Goal: Information Seeking & Learning: Learn about a topic

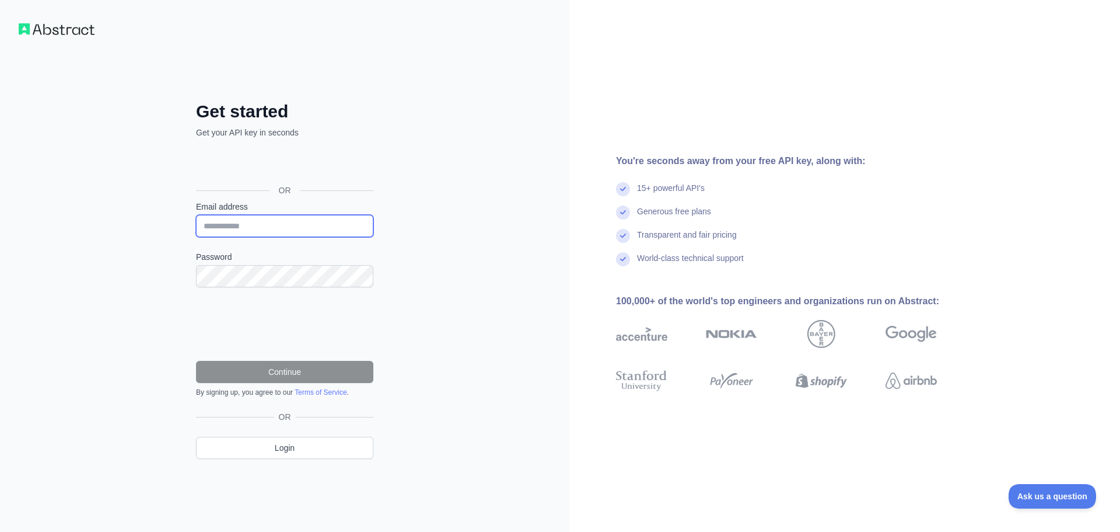
click at [259, 224] on input "Email address" at bounding box center [284, 226] width 177 height 22
type input "**********"
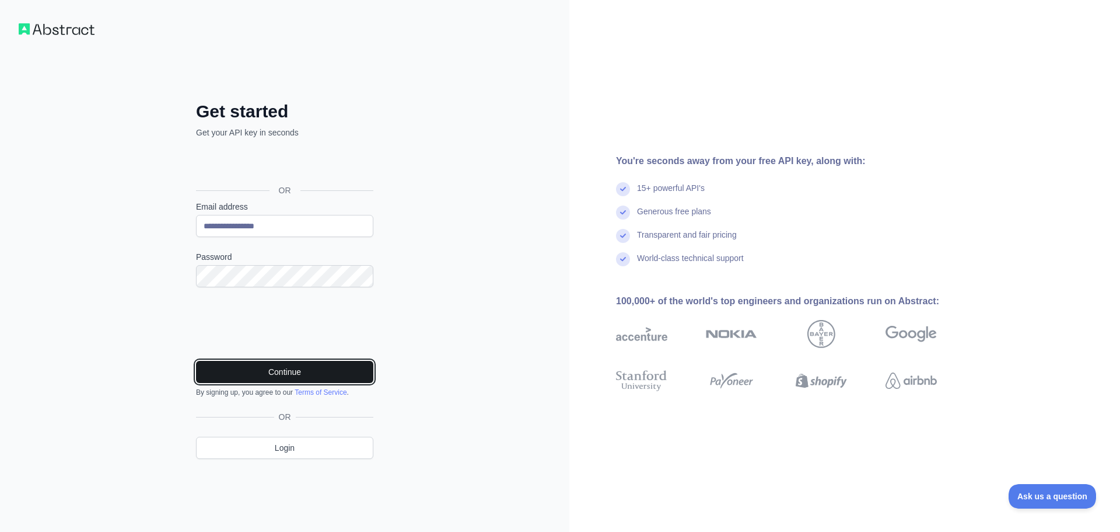
drag, startPoint x: 246, startPoint y: 369, endPoint x: 264, endPoint y: 375, distance: 19.4
click at [246, 369] on button "Continue" at bounding box center [284, 372] width 177 height 22
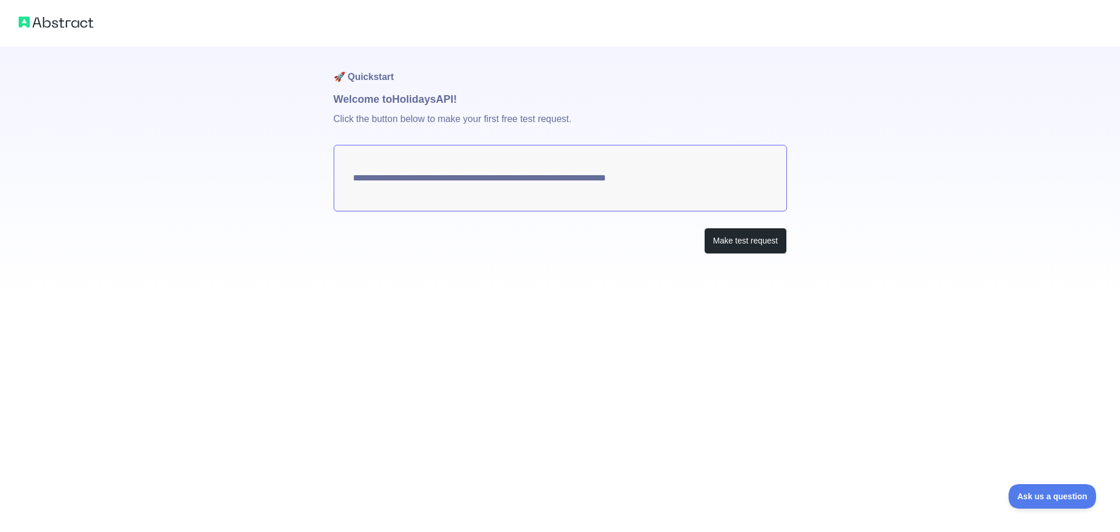
click at [554, 181] on textarea "**********" at bounding box center [560, 178] width 453 height 67
click at [749, 239] on button "Make test request" at bounding box center [745, 241] width 82 height 26
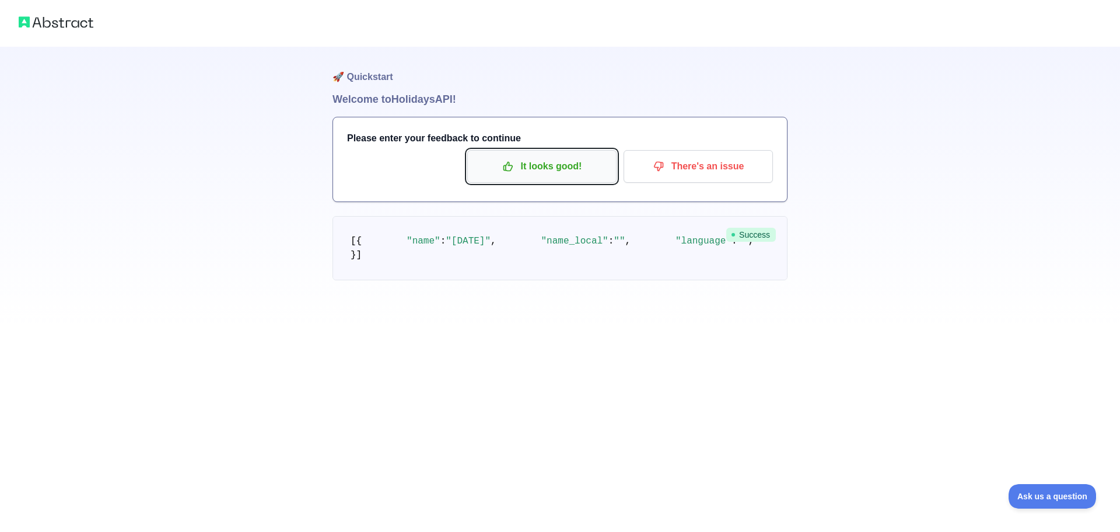
click at [558, 172] on p "It looks good!" at bounding box center [542, 166] width 132 height 20
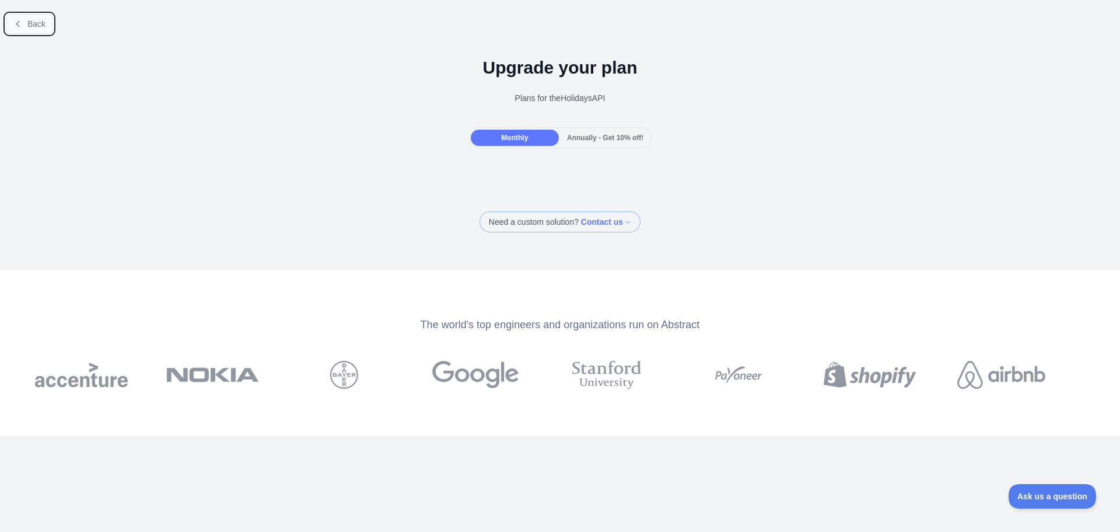
click at [41, 19] on span "Back" at bounding box center [36, 23] width 18 height 9
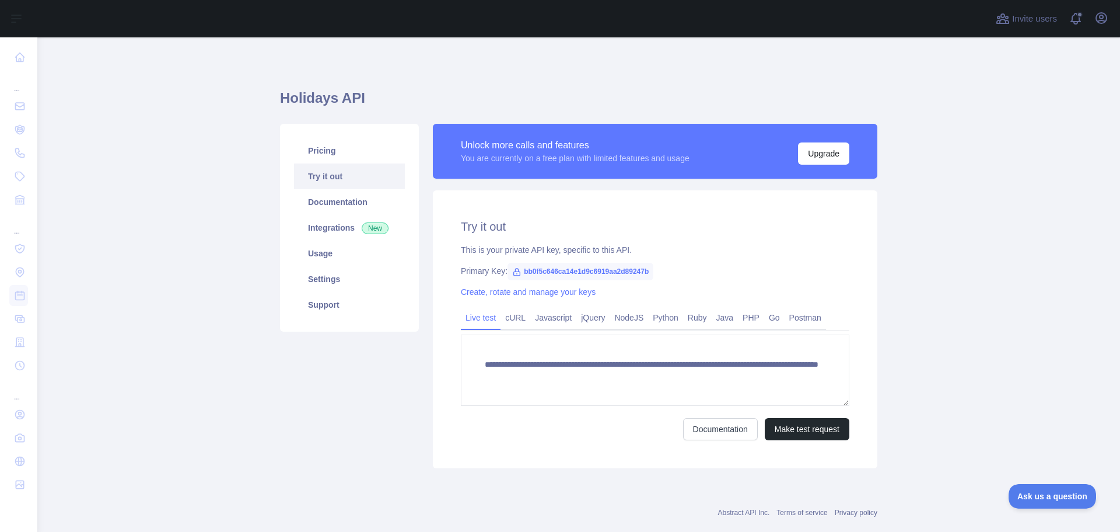
click at [41, 19] on div "Invite users View notifications Open user menu" at bounding box center [578, 18] width 1083 height 37
click at [322, 177] on link "Try it out" at bounding box center [349, 176] width 111 height 26
click at [508, 313] on link "cURL" at bounding box center [516, 317] width 30 height 19
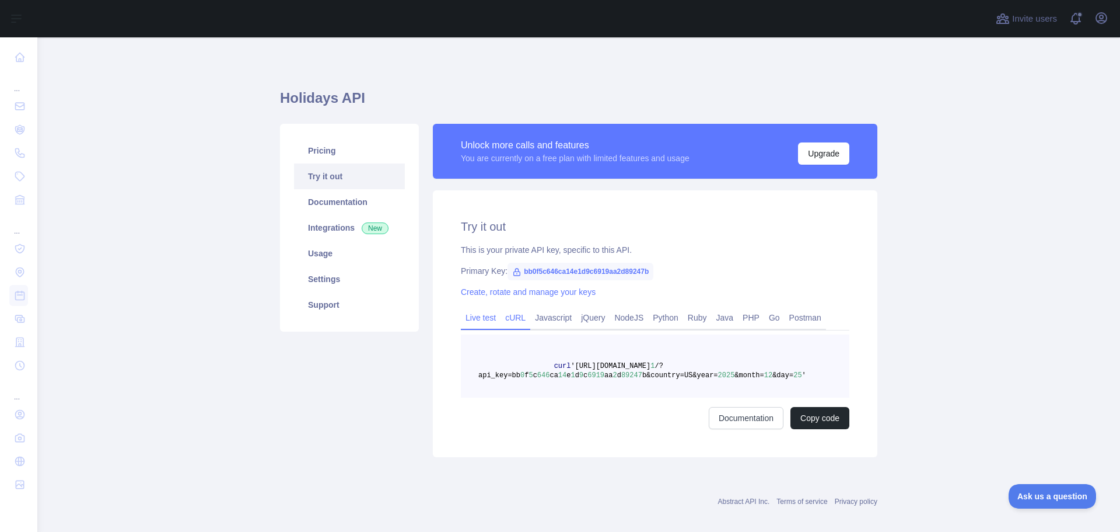
click at [491, 322] on link "Live test" at bounding box center [481, 317] width 40 height 19
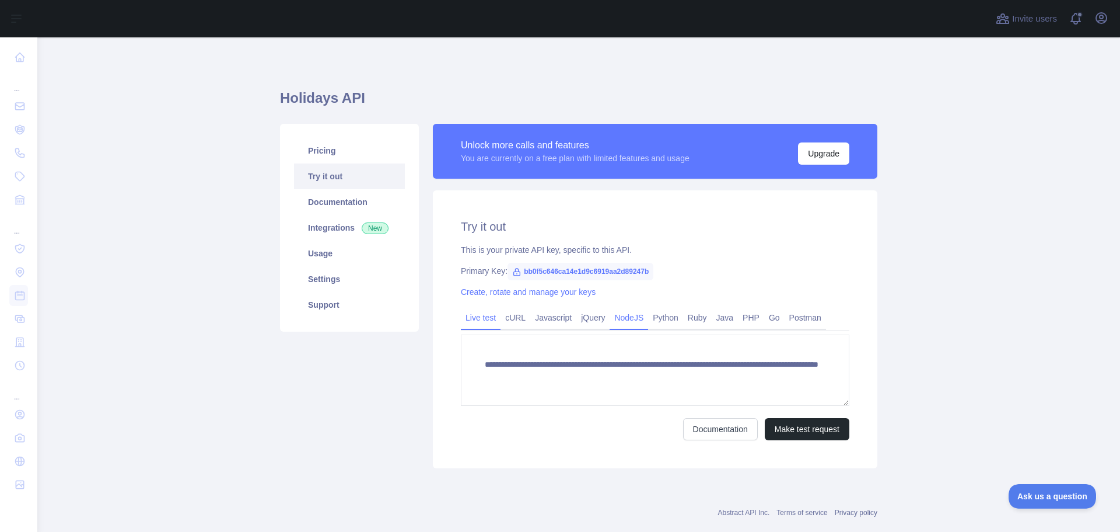
click at [619, 316] on link "NodeJS" at bounding box center [629, 317] width 39 height 19
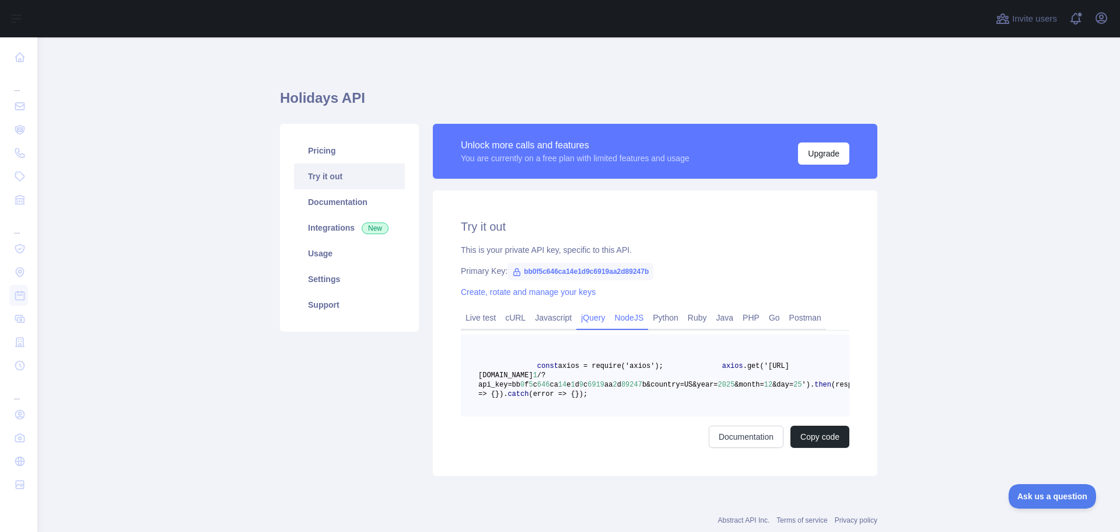
click at [584, 316] on link "jQuery" at bounding box center [593, 317] width 33 height 19
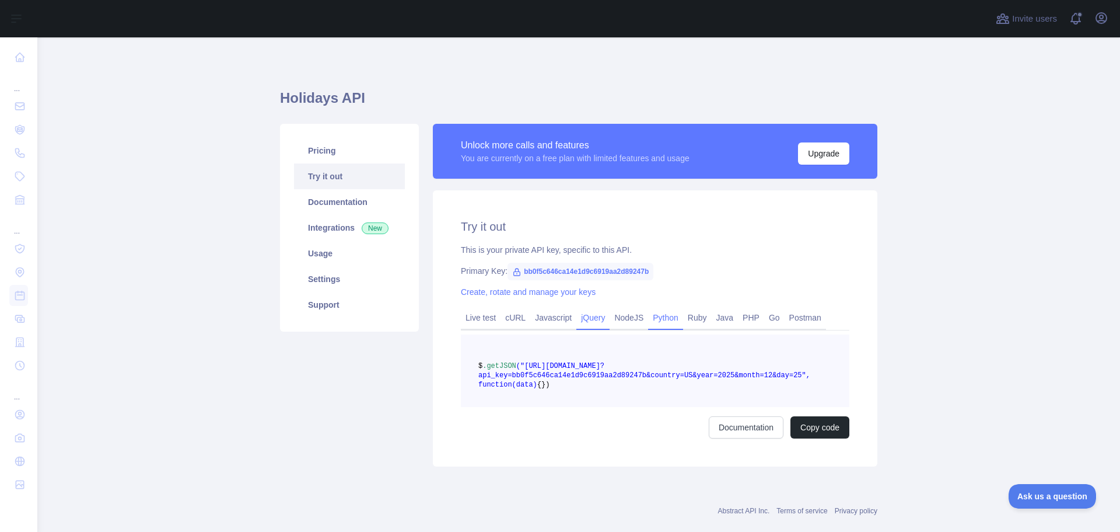
click at [657, 319] on link "Python" at bounding box center [665, 317] width 35 height 19
drag, startPoint x: 626, startPoint y: 415, endPoint x: 528, endPoint y: 365, distance: 109.6
click at [528, 365] on pre "import requests response = requests. get ( "https://holidays.abstractapi.com/v1…" at bounding box center [655, 370] width 389 height 72
copy code "import requests response = requests. get ( "https://holidays.abstractapi.com/v1…"
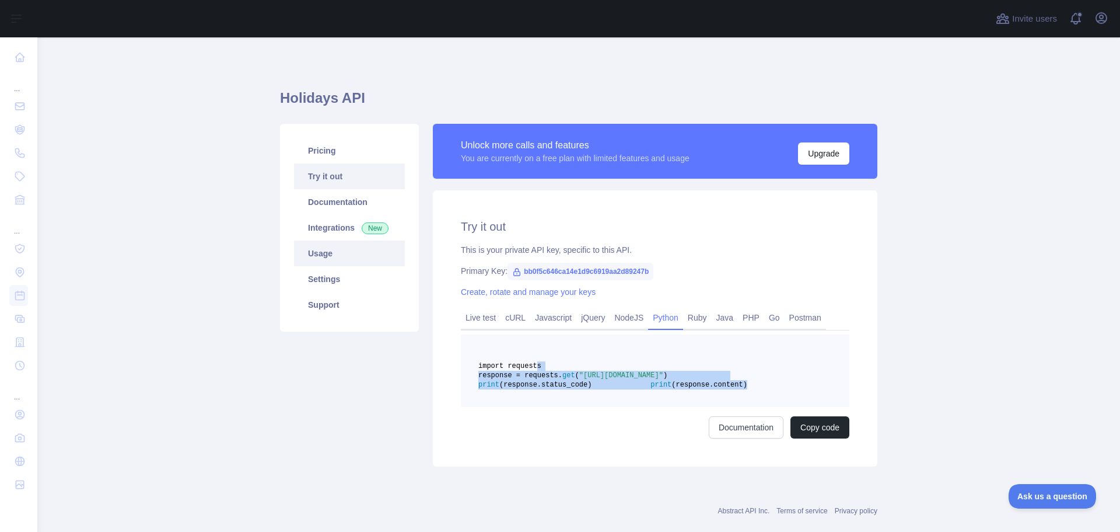
click at [323, 254] on link "Usage" at bounding box center [349, 253] width 111 height 26
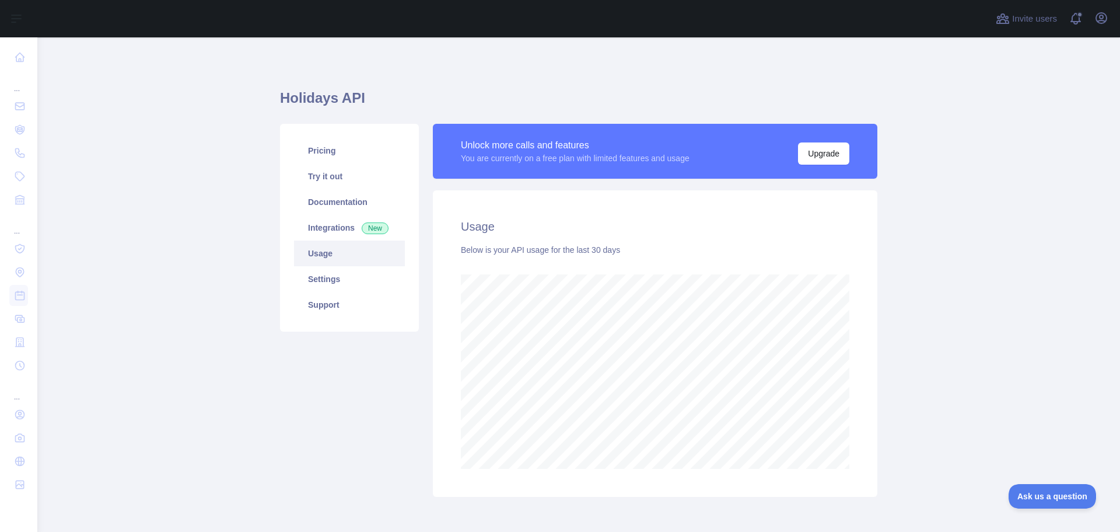
scroll to position [494, 1074]
click at [321, 273] on link "Settings" at bounding box center [349, 279] width 111 height 26
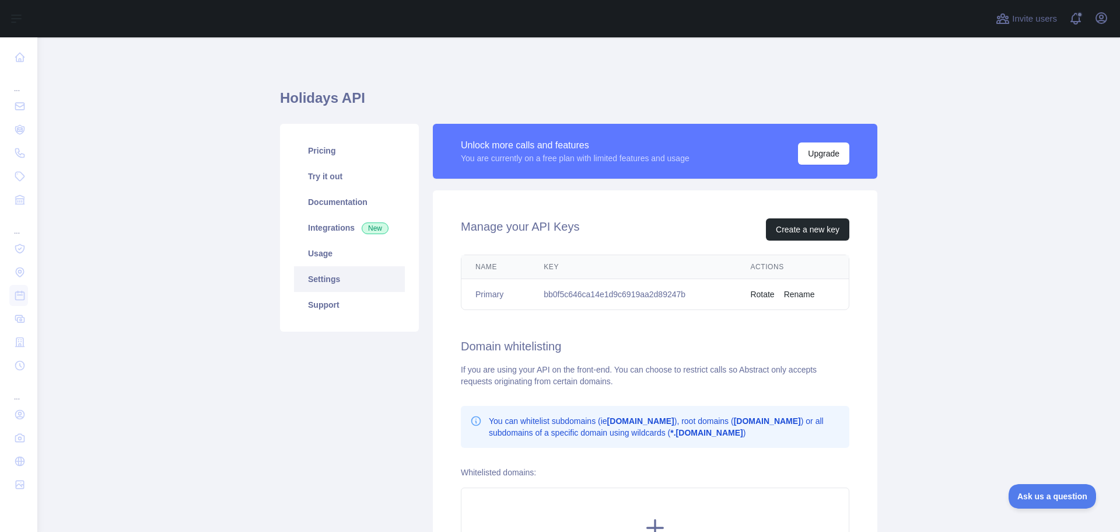
click at [319, 277] on link "Settings" at bounding box center [349, 279] width 111 height 26
click at [317, 255] on link "Usage" at bounding box center [349, 253] width 111 height 26
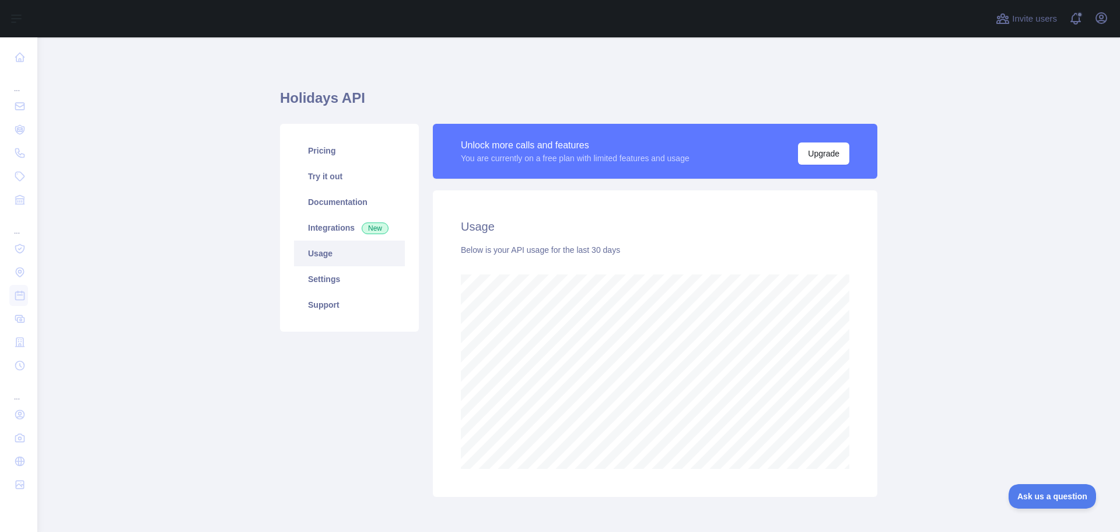
scroll to position [494, 1074]
click at [325, 230] on link "Integrations New" at bounding box center [349, 228] width 111 height 26
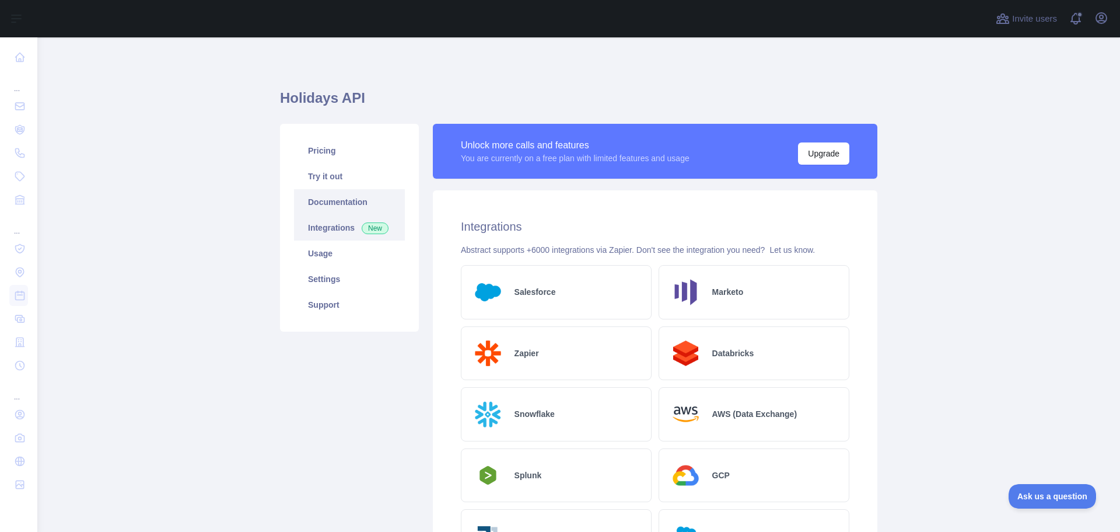
click at [322, 205] on link "Documentation" at bounding box center [349, 202] width 111 height 26
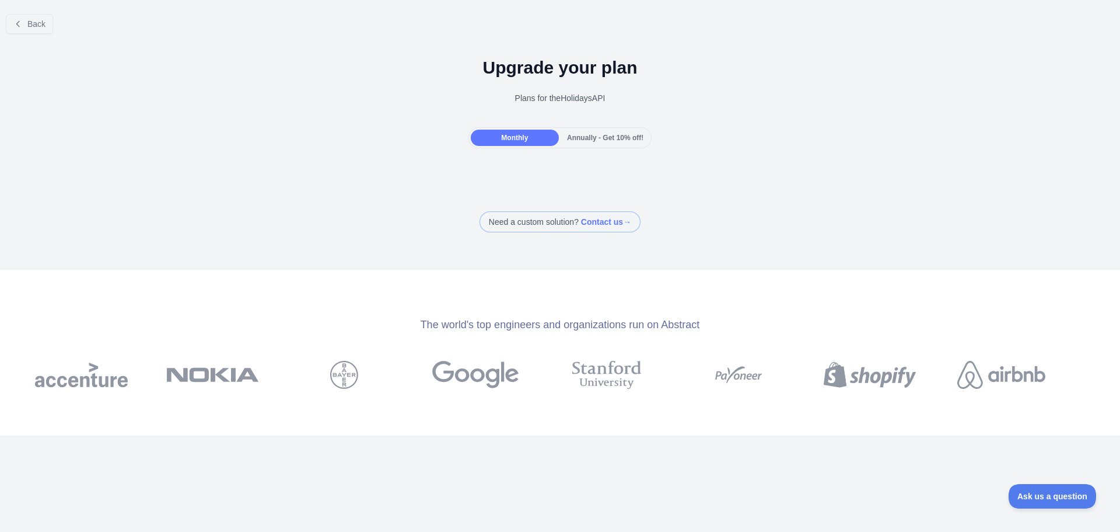
click at [600, 136] on span "Annually - Get 10% off!" at bounding box center [605, 138] width 76 height 8
